Goal: Find contact information: Find contact information

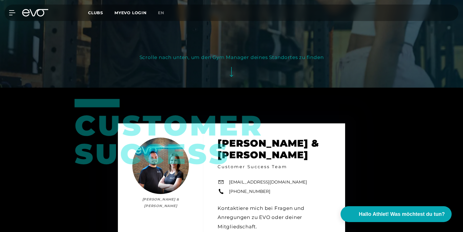
scroll to position [191, 0]
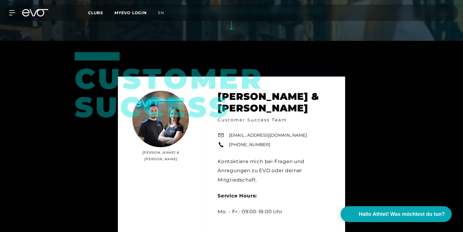
click at [93, 14] on span "Clubs" at bounding box center [95, 12] width 15 height 5
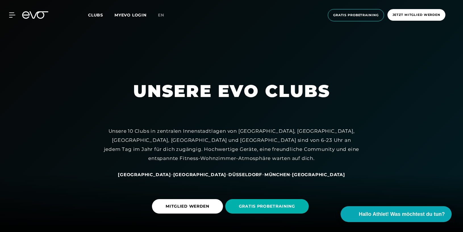
click at [171, 173] on span "[GEOGRAPHIC_DATA]" at bounding box center [144, 174] width 53 height 5
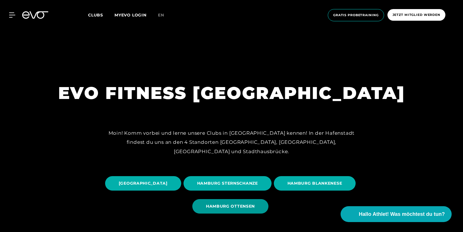
click at [255, 206] on span "HAMBURG OTTENSEN" at bounding box center [230, 206] width 49 height 6
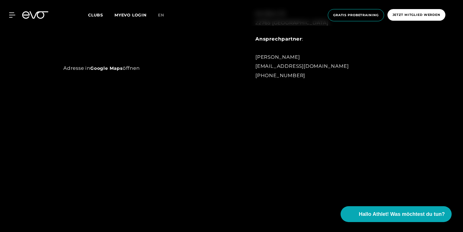
scroll to position [424, 0]
drag, startPoint x: 322, startPoint y: 68, endPoint x: 253, endPoint y: 68, distance: 68.1
click at [253, 68] on div "LOCATION [STREET_ADDRESS] Ansprechpartner : [PERSON_NAME] [EMAIL_ADDRESS][DOMAI…" at bounding box center [317, 29] width 141 height 114
copy div "[EMAIL_ADDRESS][DOMAIN_NAME]"
